Goal: Navigation & Orientation: Go to known website

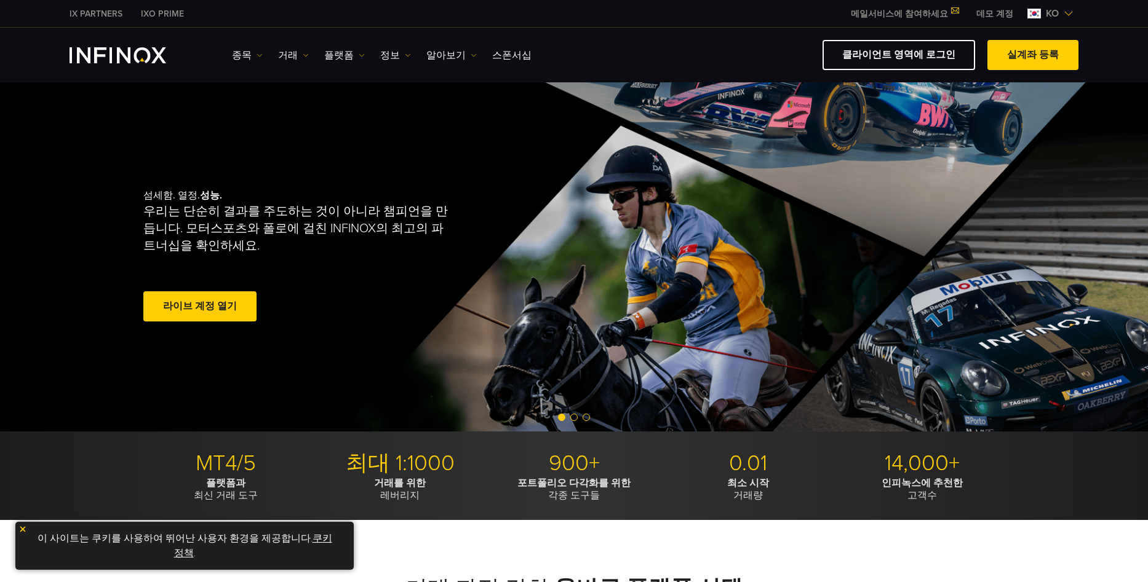
click at [886, 58] on link "클라이언트 영역에 로그인" at bounding box center [898, 55] width 153 height 30
